Goal: Ask a question

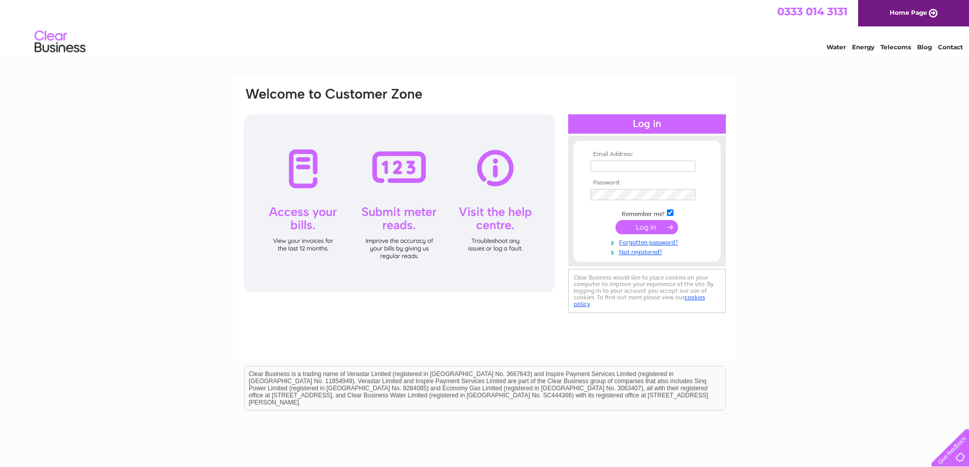
type input "[PERSON_NAME][EMAIL_ADDRESS][PERSON_NAME][PERSON_NAME][DOMAIN_NAME]"
click at [640, 228] on input "submit" at bounding box center [646, 227] width 63 height 14
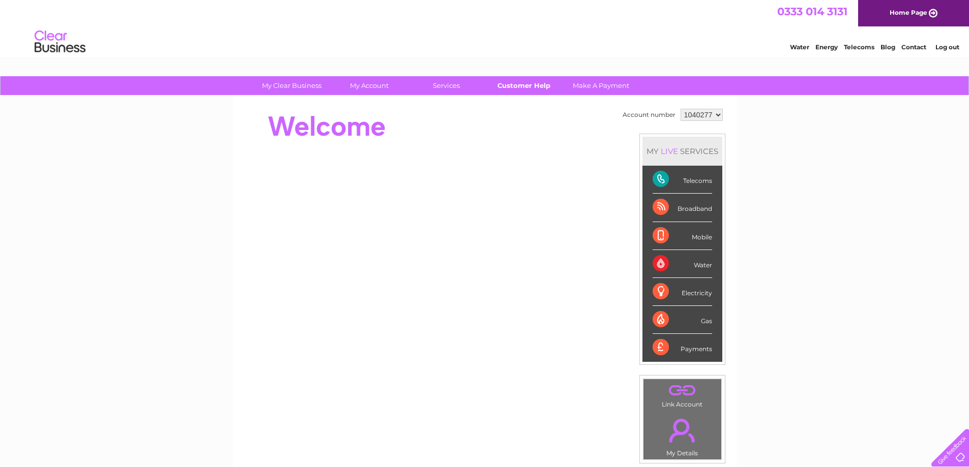
click at [519, 87] on link "Customer Help" at bounding box center [524, 85] width 84 height 19
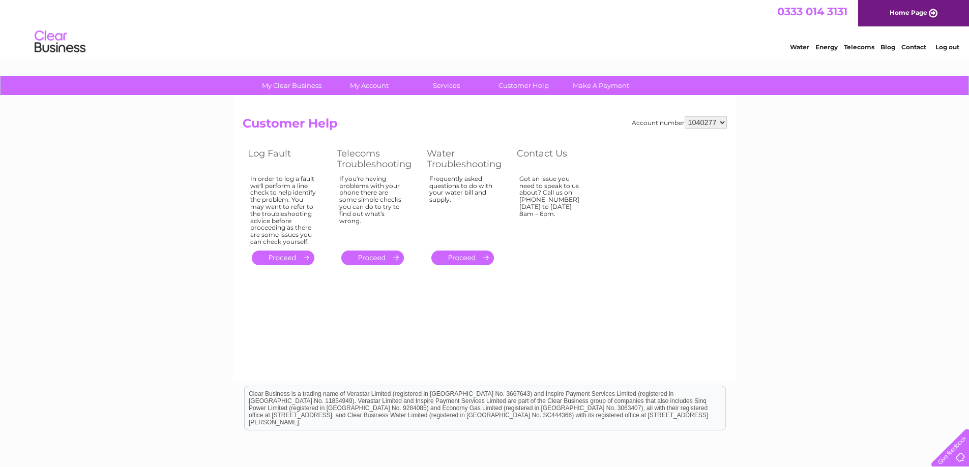
click at [288, 258] on link "." at bounding box center [283, 258] width 63 height 15
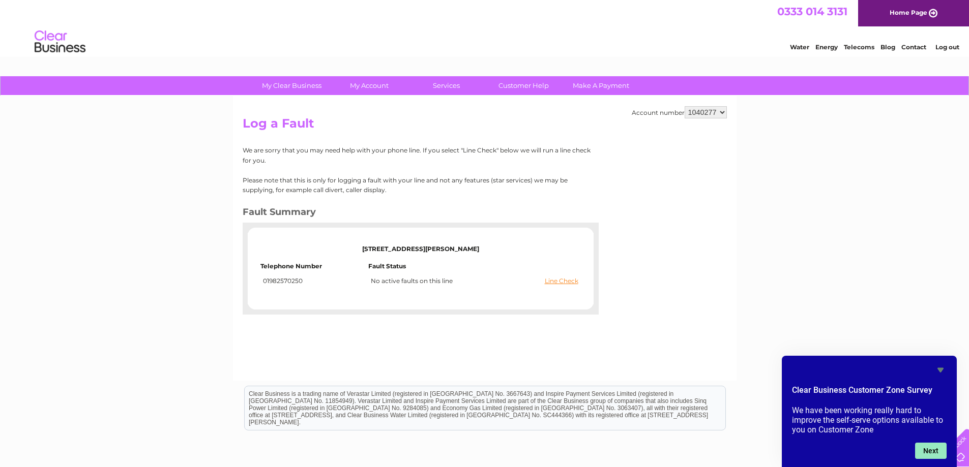
click at [934, 451] on button "Next" at bounding box center [931, 451] width 32 height 16
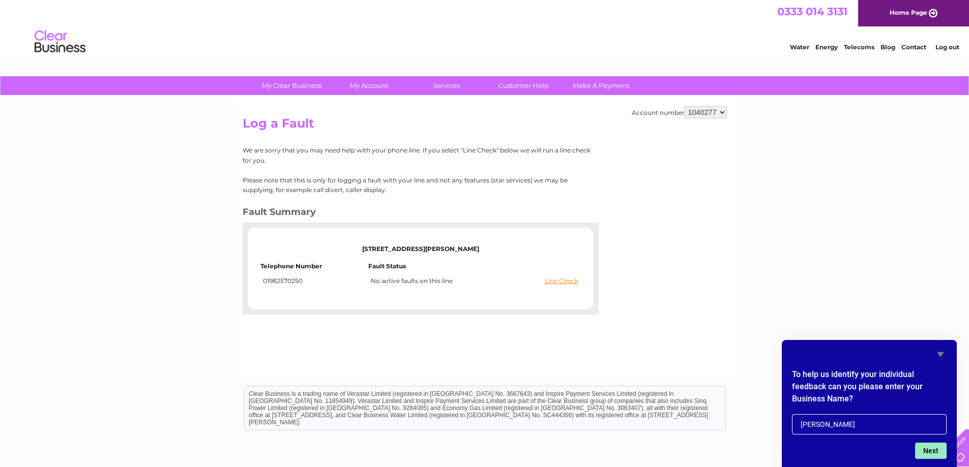
type input "[PERSON_NAME]"
click at [929, 449] on button "Next" at bounding box center [931, 451] width 32 height 16
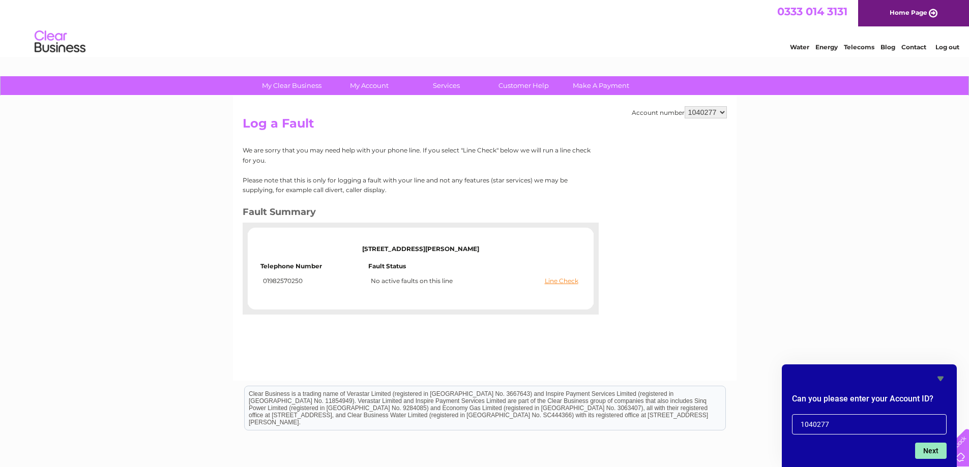
type input "1040277"
click at [928, 450] on button "Next" at bounding box center [931, 451] width 32 height 16
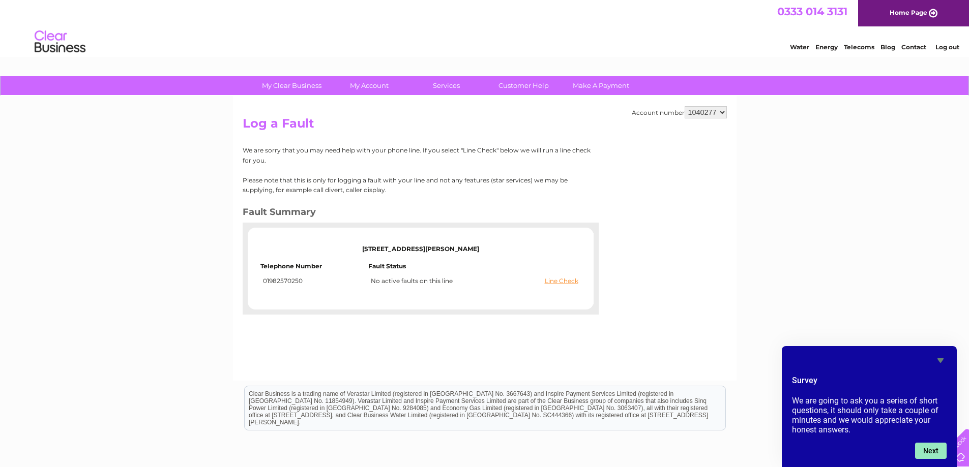
click at [934, 449] on button "Next" at bounding box center [931, 451] width 32 height 16
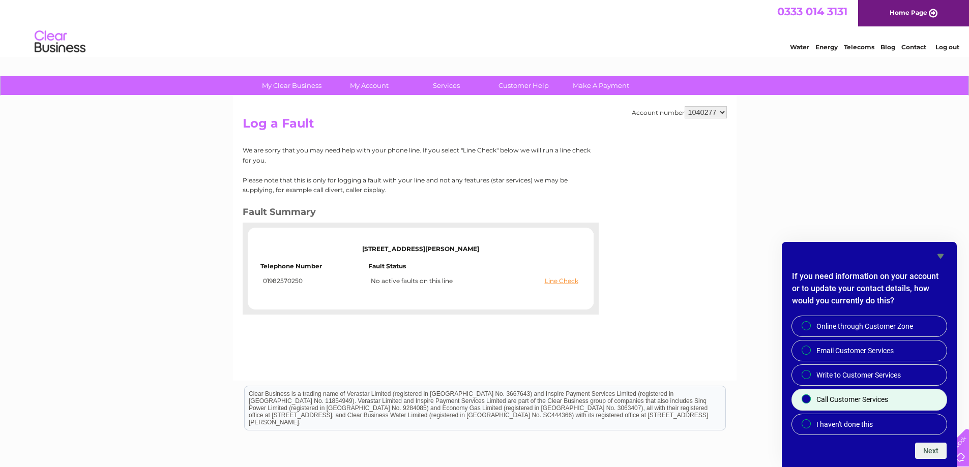
click at [808, 399] on input "Call Customer Services" at bounding box center [806, 400] width 7 height 7
radio input "true"
click at [937, 450] on button "Next" at bounding box center [931, 451] width 32 height 16
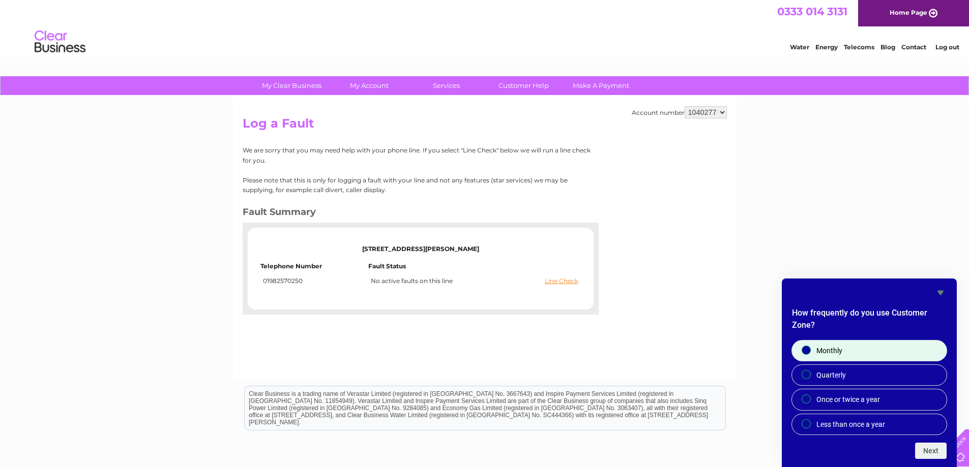
click at [805, 349] on input "Monthly" at bounding box center [806, 351] width 7 height 7
radio input "true"
click at [935, 451] on button "Next" at bounding box center [931, 451] width 32 height 16
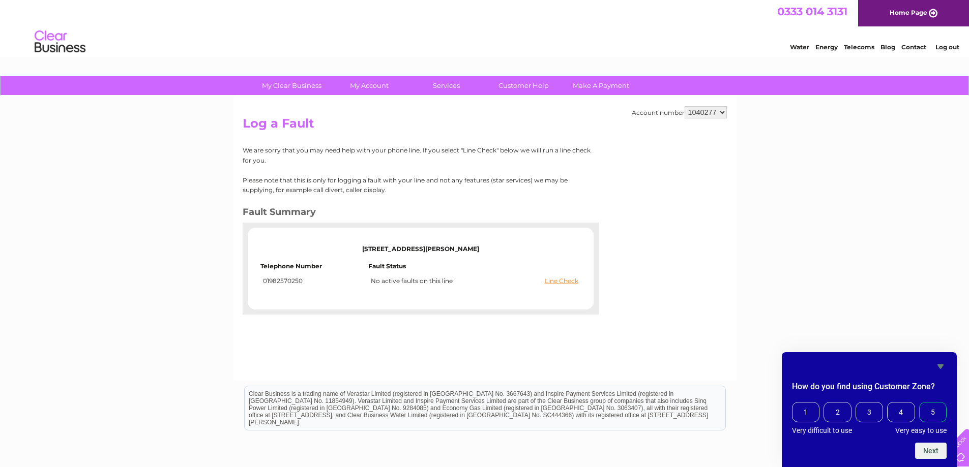
click at [936, 413] on span "5" at bounding box center [932, 412] width 27 height 20
click at [921, 404] on input "5" at bounding box center [921, 404] width 0 height 0
click at [934, 449] on button "Next" at bounding box center [931, 451] width 32 height 16
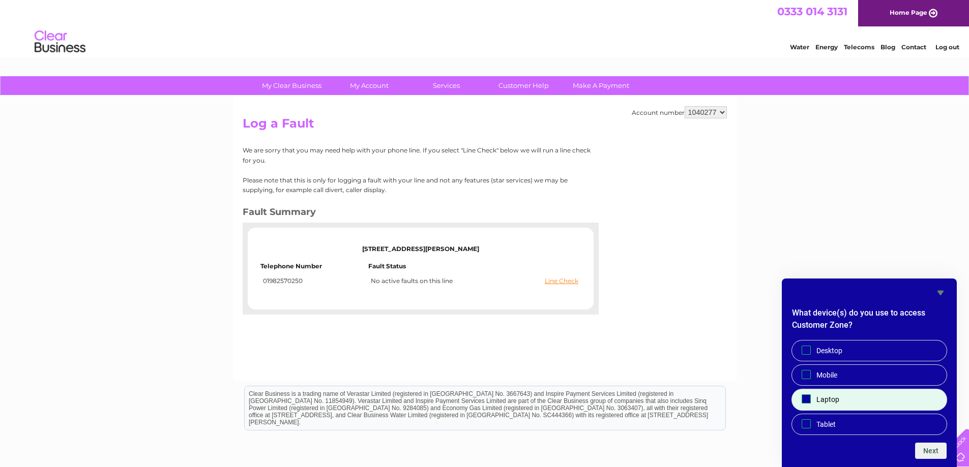
click at [803, 399] on input "Laptop" at bounding box center [806, 399] width 7 height 7
checkbox input "true"
click at [928, 447] on button "Next" at bounding box center [931, 451] width 32 height 16
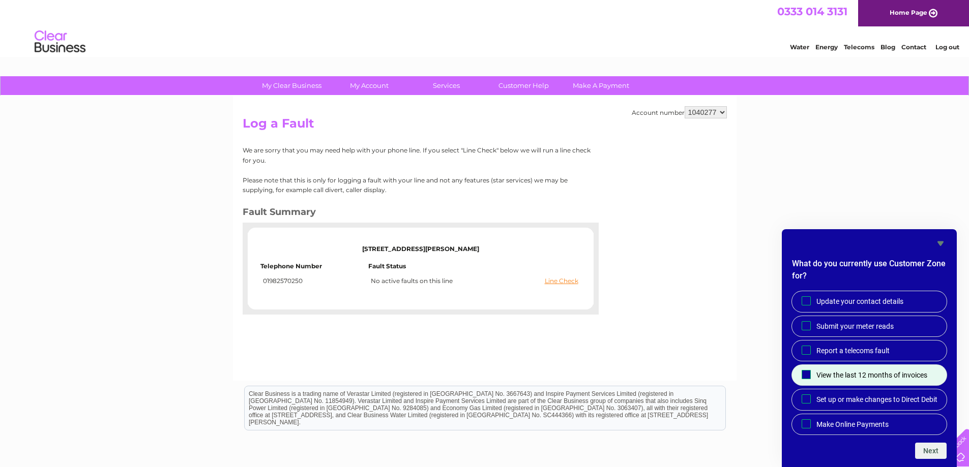
click at [813, 367] on label "View the last 12 months of invoices" at bounding box center [869, 375] width 155 height 20
click at [809, 372] on input "View the last 12 months of invoices" at bounding box center [806, 375] width 7 height 7
checkbox input "true"
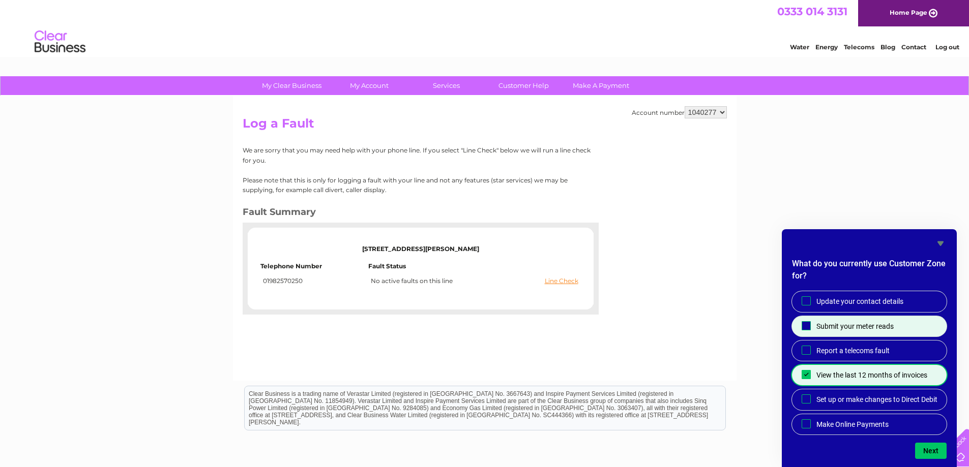
click at [833, 321] on span "Submit your meter reads" at bounding box center [854, 326] width 77 height 10
click at [809, 322] on input "Submit your meter reads" at bounding box center [806, 325] width 7 height 7
checkbox input "true"
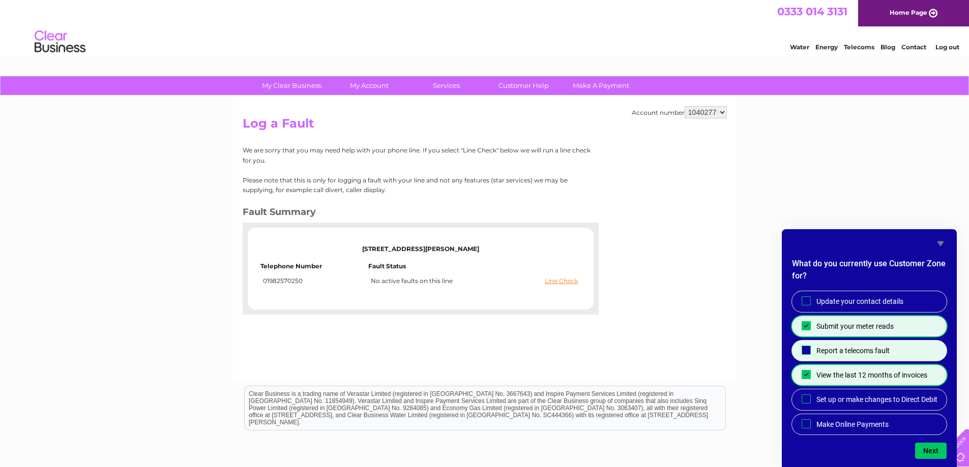
click at [861, 346] on span "Report a telecoms fault" at bounding box center [852, 351] width 73 height 10
click at [809, 347] on input "Report a telecoms fault" at bounding box center [806, 350] width 7 height 7
checkbox input "true"
click at [931, 452] on button "Next" at bounding box center [931, 451] width 32 height 16
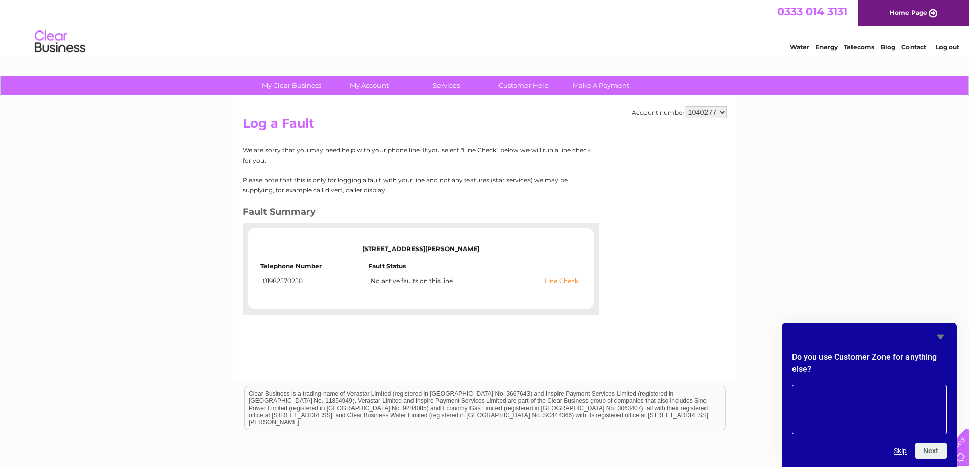
click at [897, 451] on button "Skip" at bounding box center [899, 451] width 13 height 8
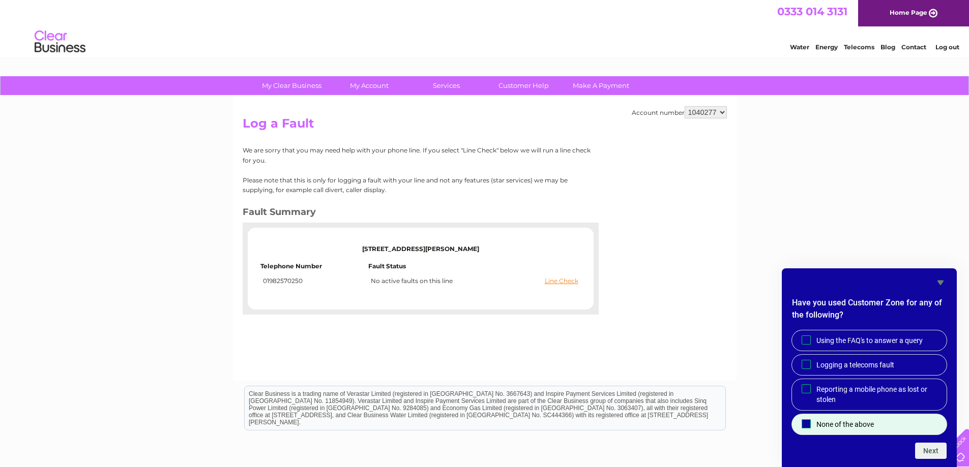
click at [807, 423] on input "None of the above" at bounding box center [806, 424] width 7 height 7
checkbox input "true"
click at [929, 452] on button "Next" at bounding box center [931, 451] width 32 height 16
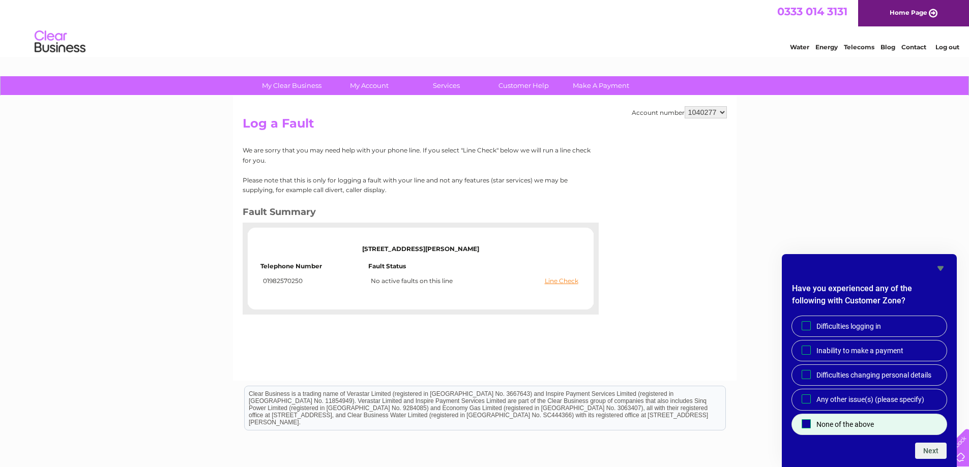
click at [804, 422] on input "None of the above" at bounding box center [806, 424] width 7 height 7
checkbox input "true"
click at [931, 448] on button "Next" at bounding box center [931, 451] width 32 height 16
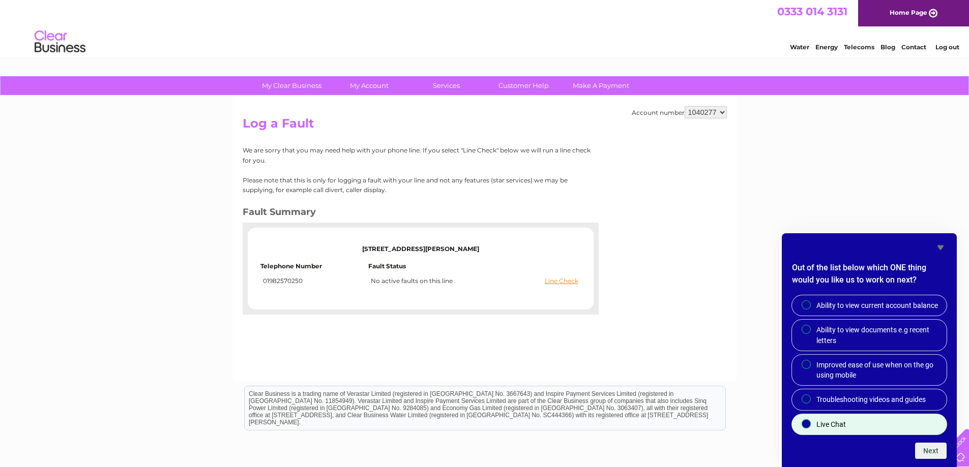
click at [805, 424] on input "Live Chat" at bounding box center [806, 425] width 7 height 7
radio input "true"
click at [929, 454] on button "Next" at bounding box center [931, 451] width 32 height 16
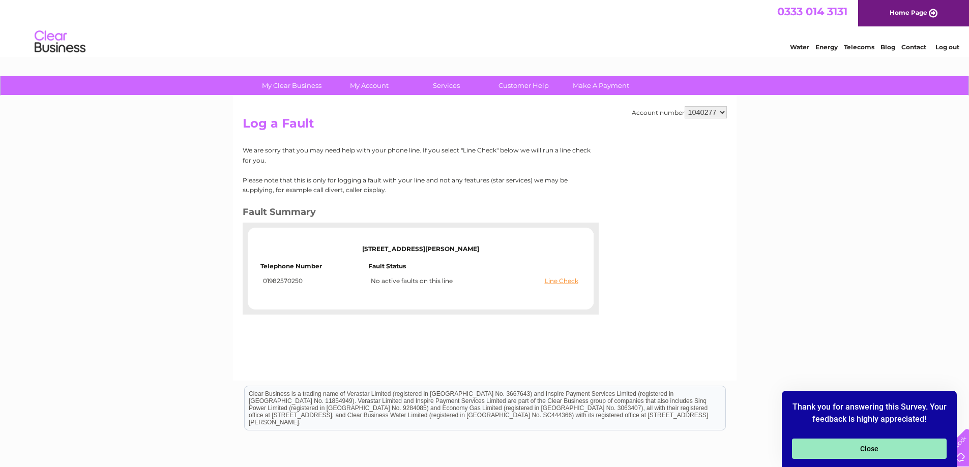
click at [914, 452] on button "Close" at bounding box center [869, 449] width 155 height 20
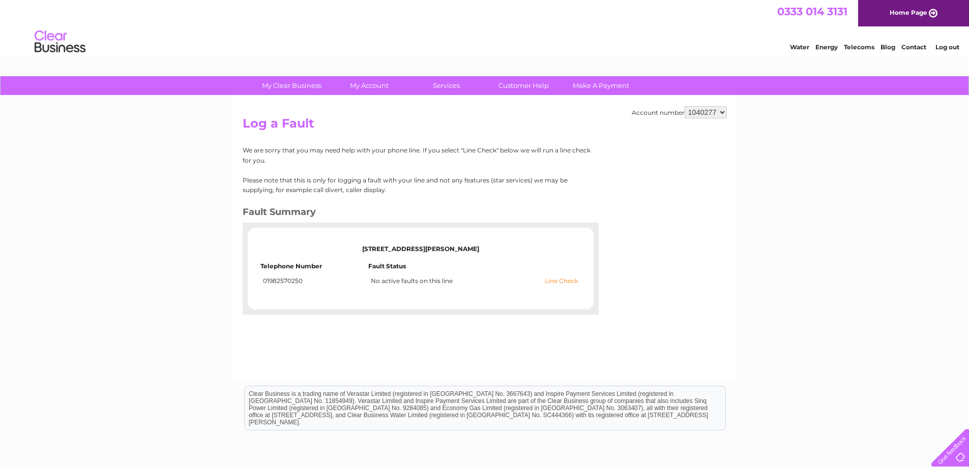
click at [566, 282] on link "Line Check" at bounding box center [562, 281] width 34 height 7
